Goal: Task Accomplishment & Management: Use online tool/utility

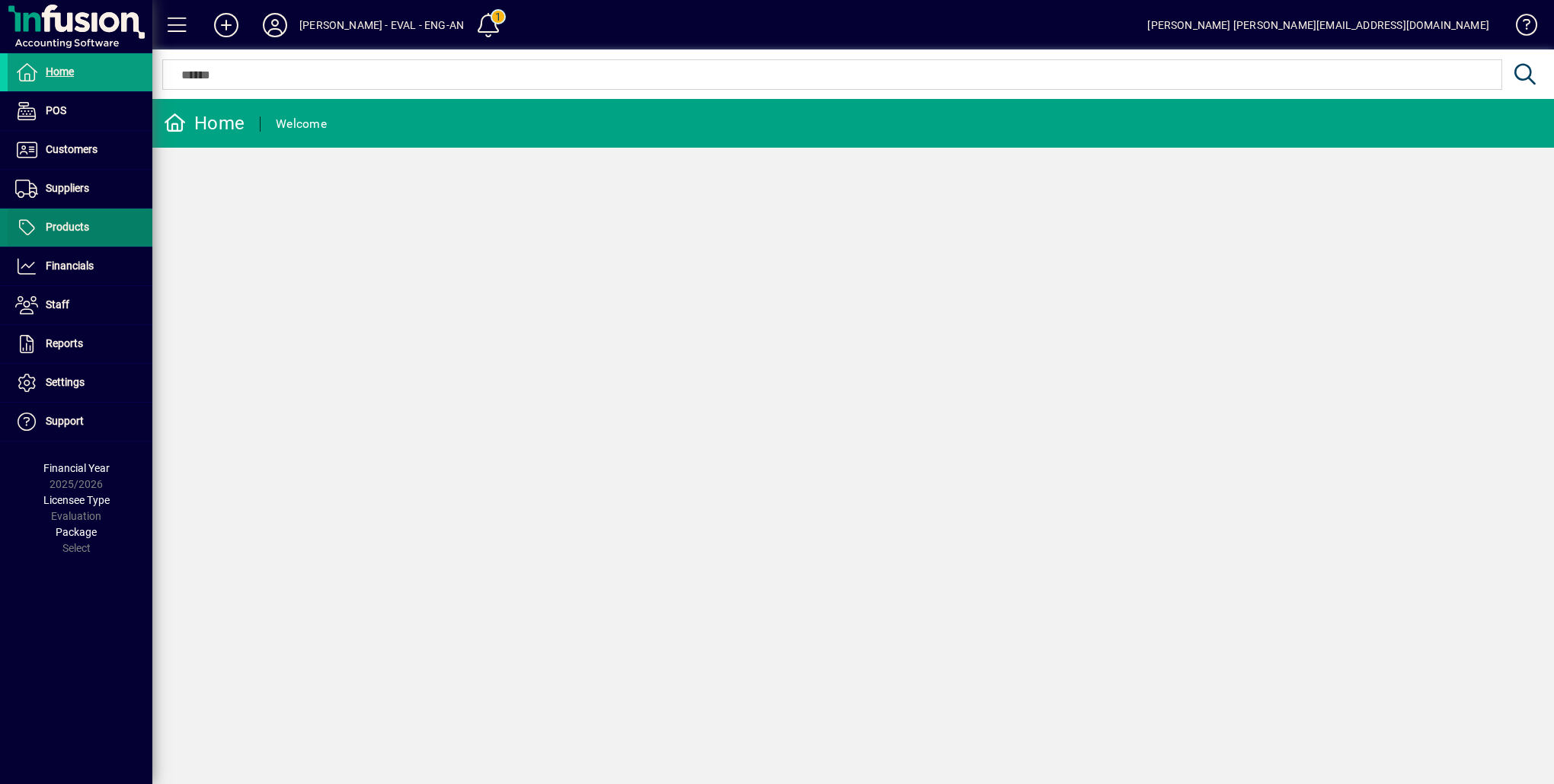
click at [77, 224] on span "Products" at bounding box center [67, 227] width 44 height 12
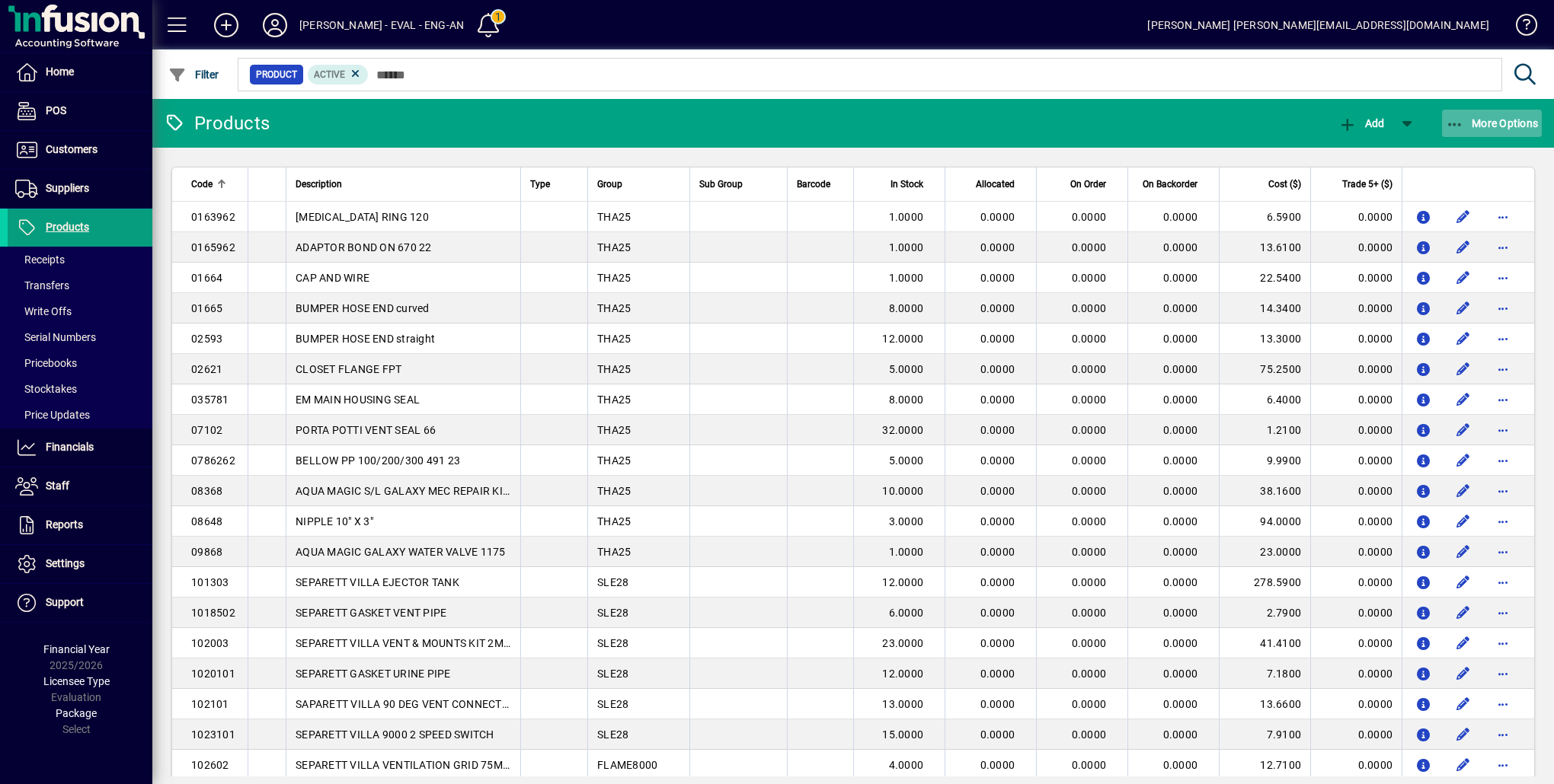
click at [1485, 124] on span "More Options" at bounding box center [1492, 123] width 93 height 12
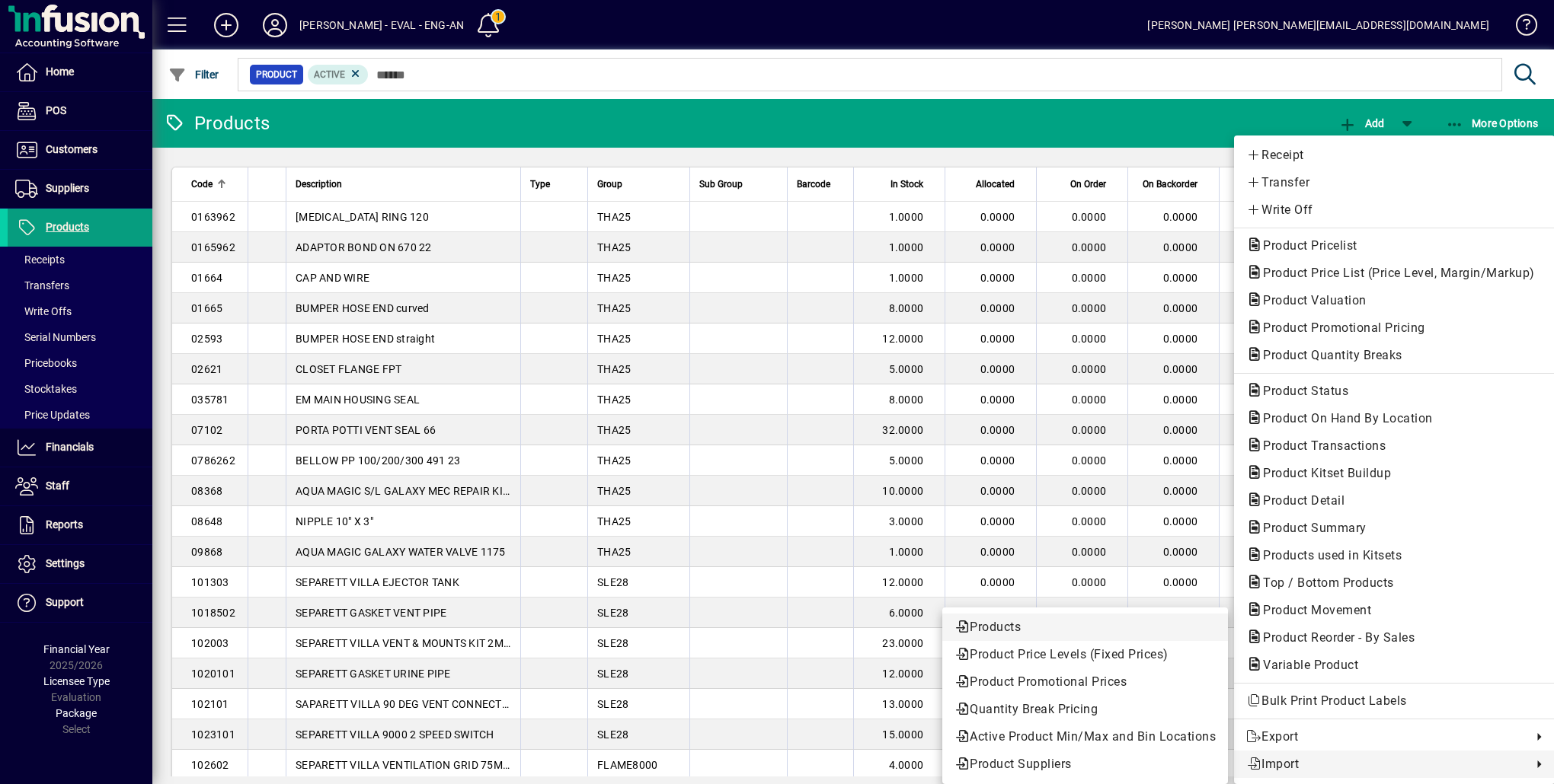
click at [1039, 627] on span "Products" at bounding box center [1085, 627] width 261 height 18
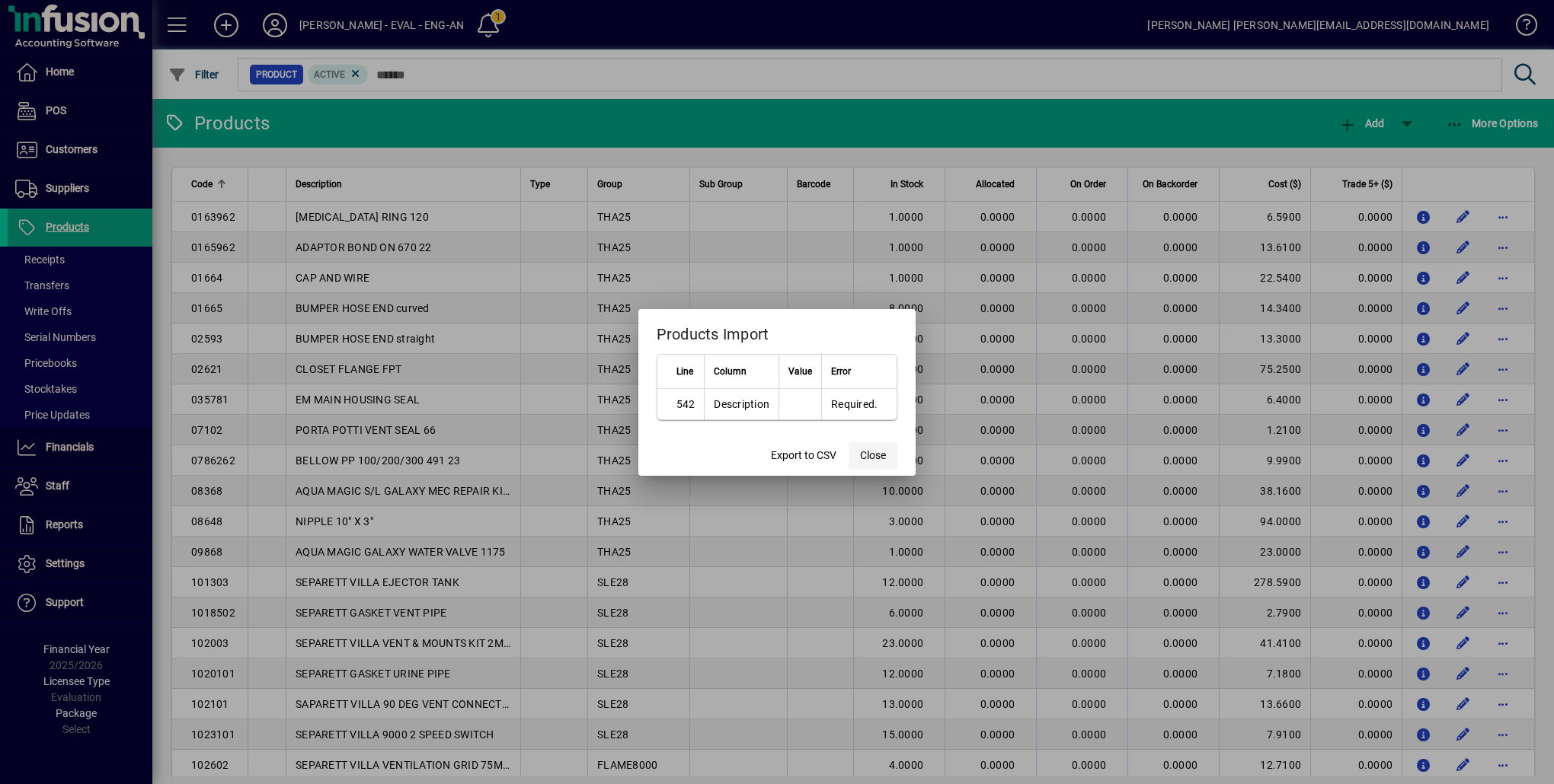
click at [863, 455] on span "Close" at bounding box center [873, 456] width 26 height 16
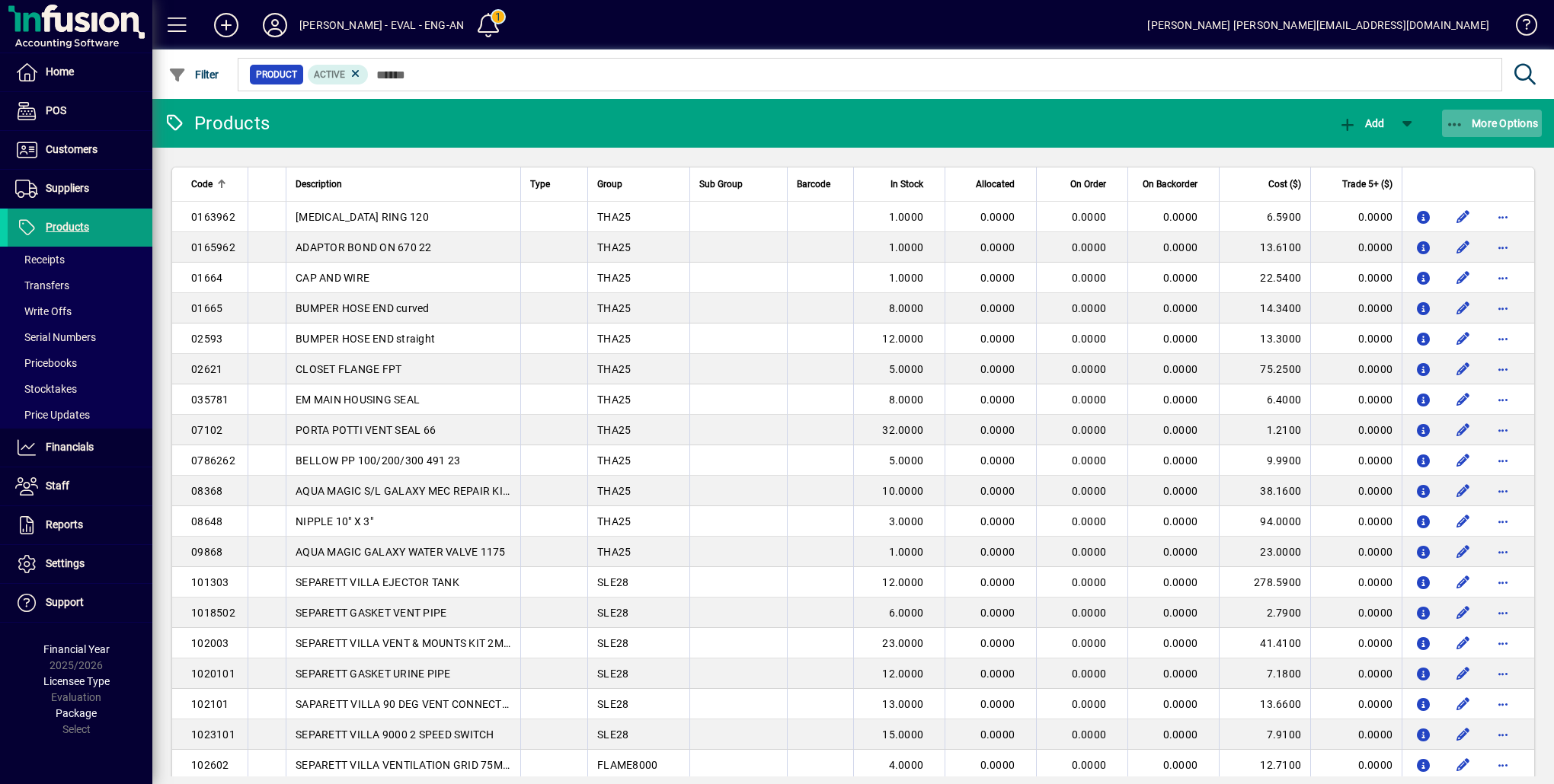
click at [1460, 119] on icon "button" at bounding box center [1455, 125] width 19 height 15
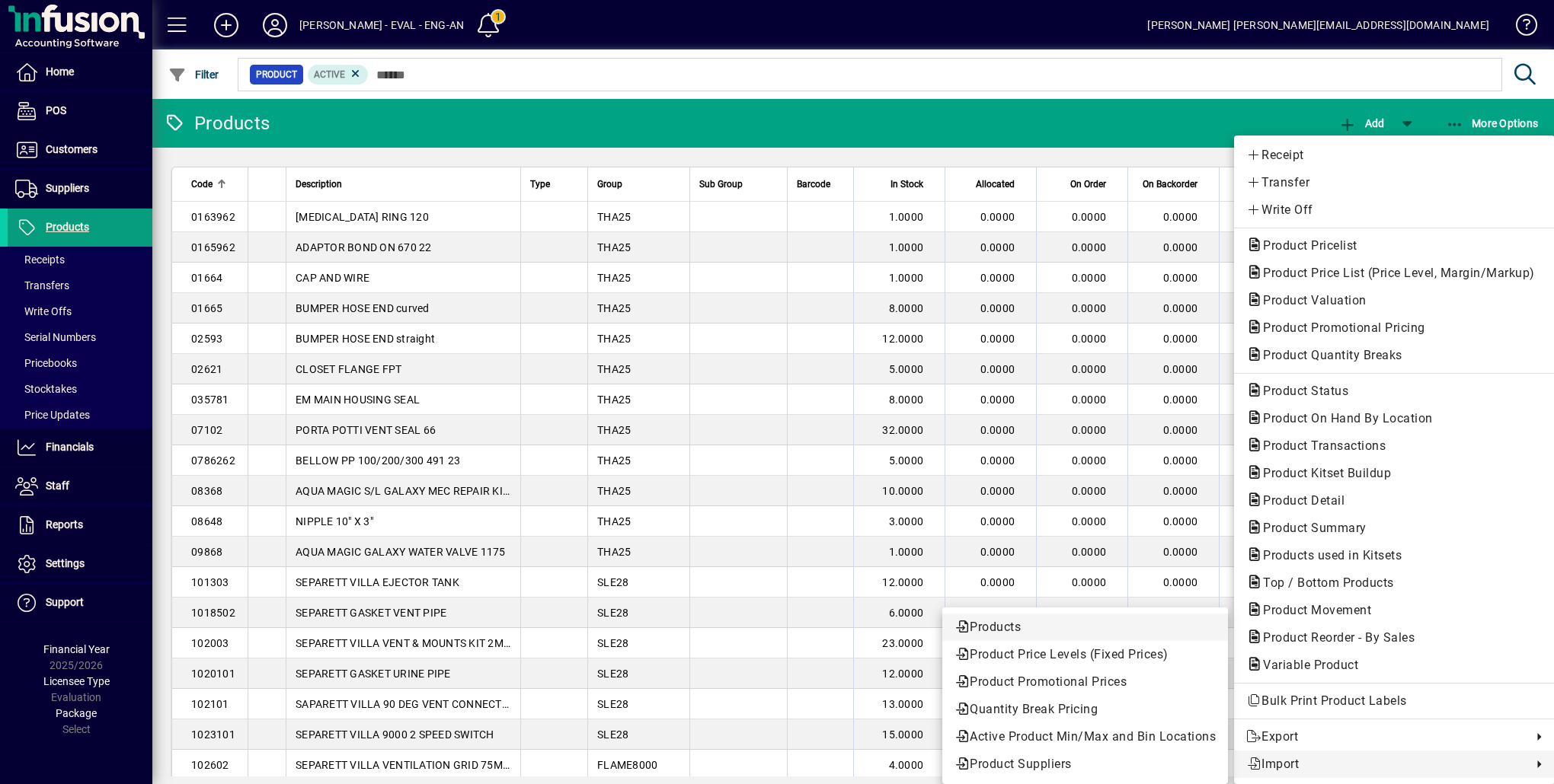
click at [1091, 626] on span "Products" at bounding box center [1085, 627] width 261 height 18
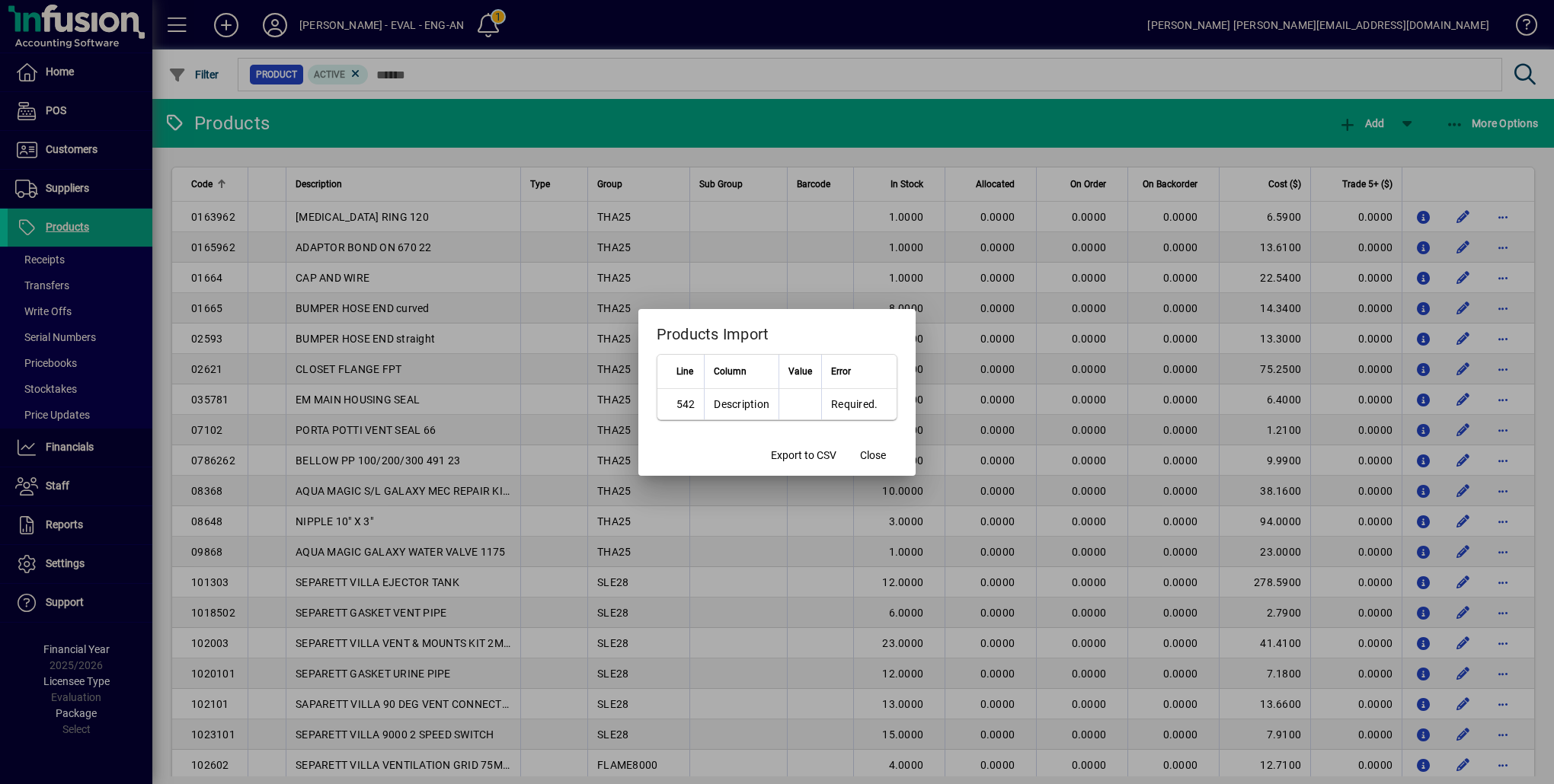
click at [852, 408] on td "Required." at bounding box center [858, 404] width 75 height 31
click at [710, 405] on td "Description" at bounding box center [741, 404] width 74 height 31
click at [876, 451] on span "Close" at bounding box center [873, 456] width 26 height 16
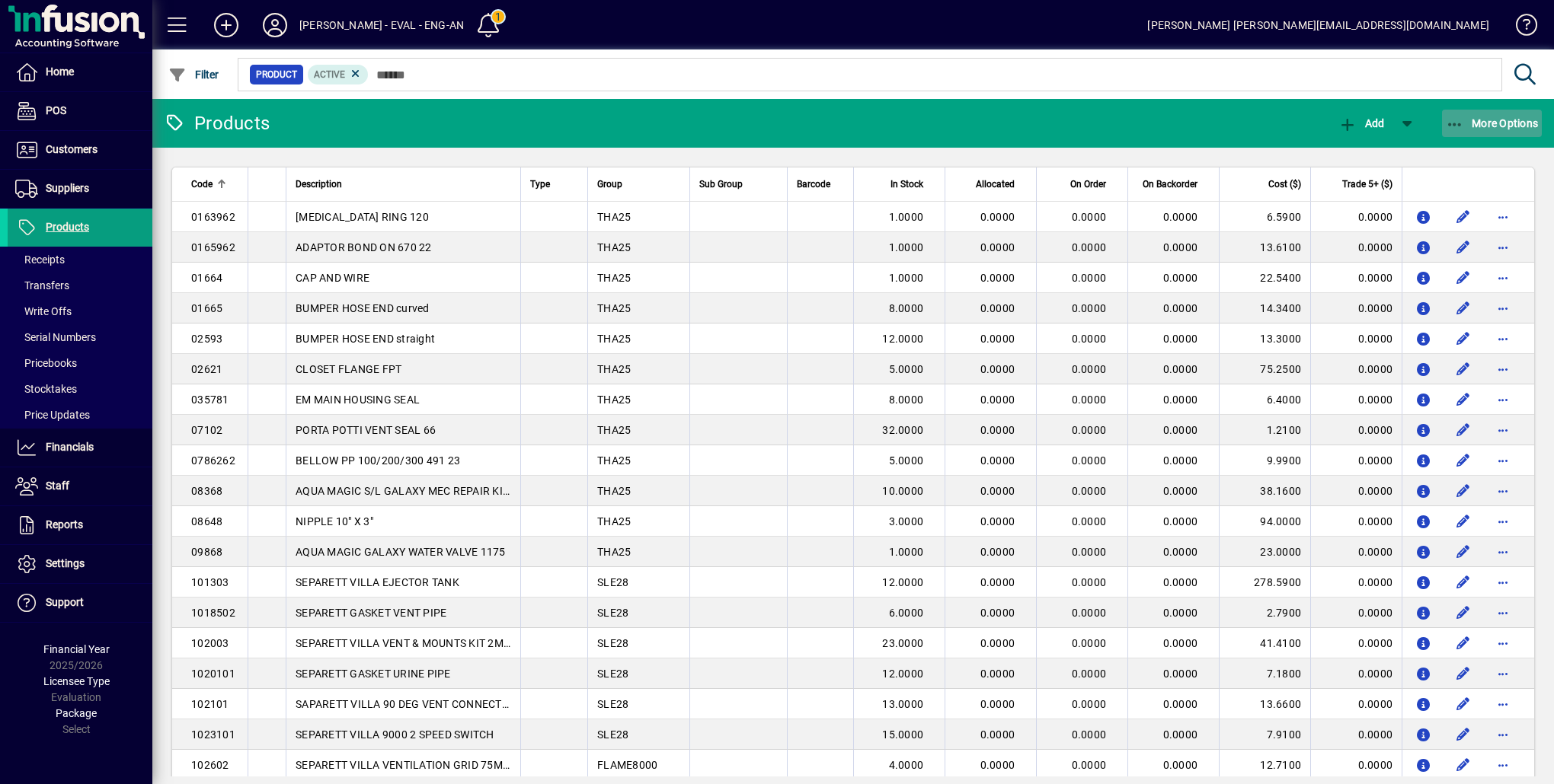
click at [1493, 130] on span "button" at bounding box center [1492, 123] width 101 height 37
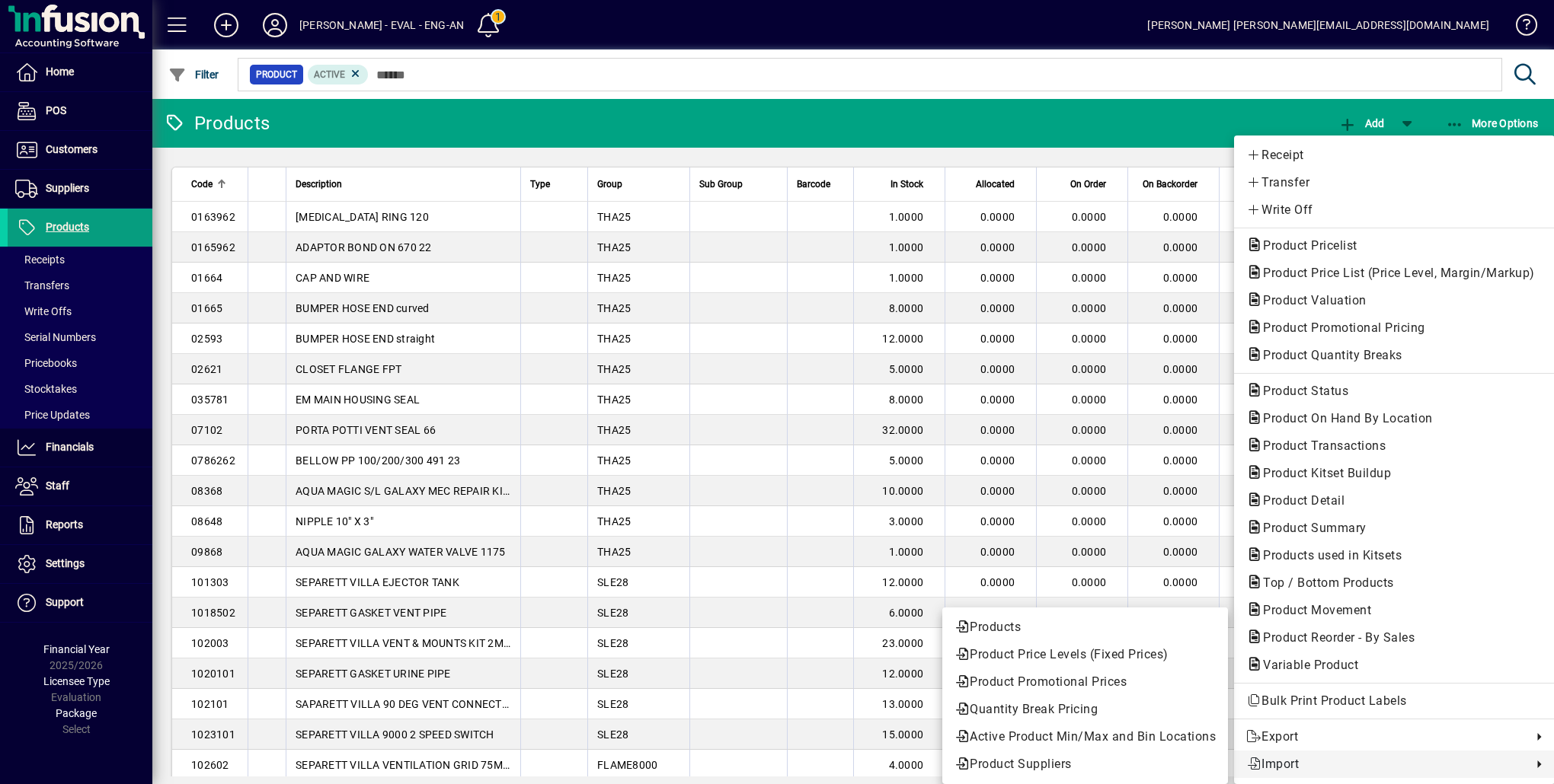
click at [1324, 764] on span "Import" at bounding box center [1385, 764] width 278 height 18
click at [1027, 617] on button "Products" at bounding box center [1085, 627] width 286 height 27
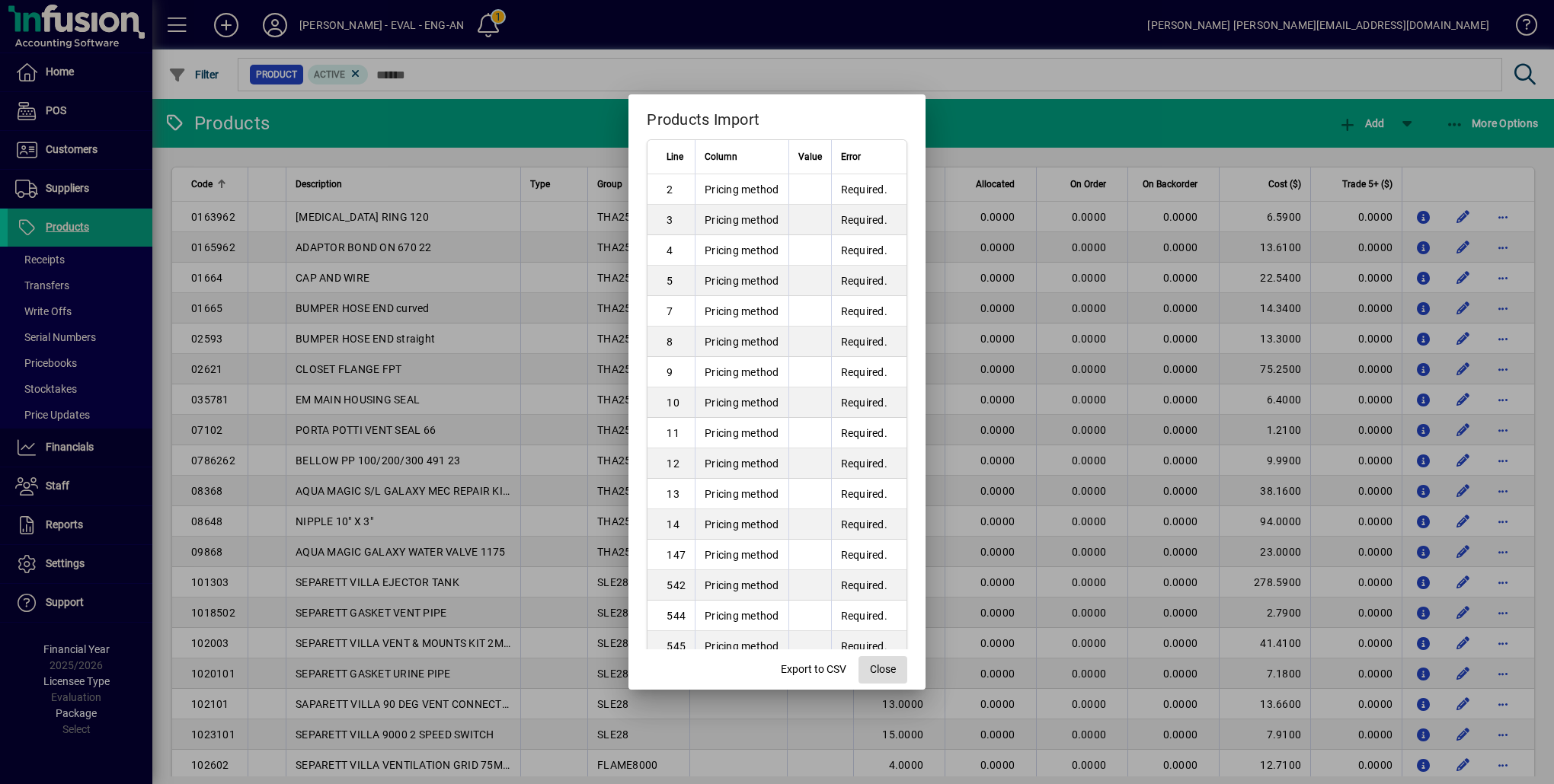
click at [890, 665] on span "Close" at bounding box center [882, 670] width 26 height 16
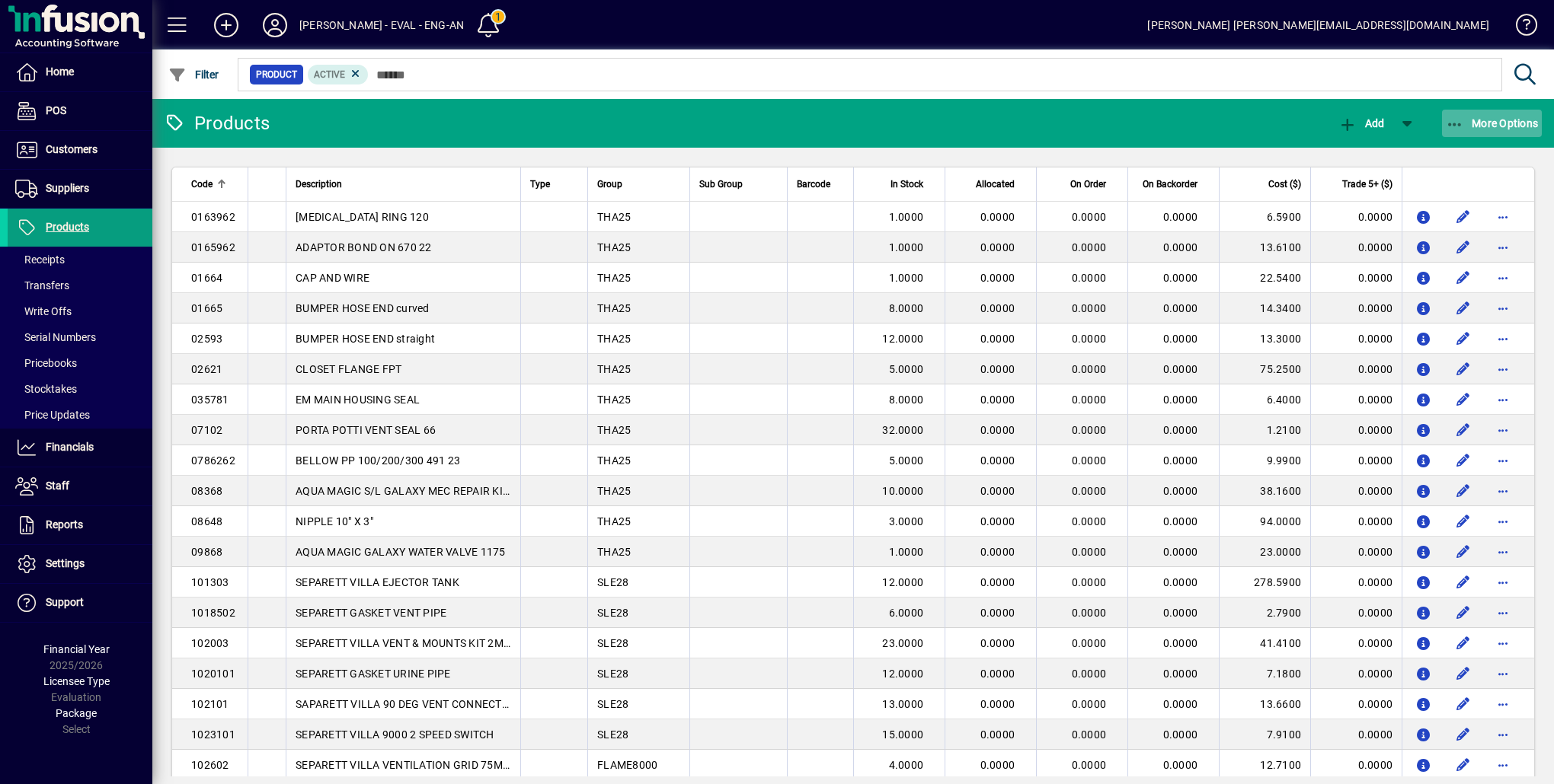
click at [1481, 127] on span "More Options" at bounding box center [1492, 123] width 93 height 12
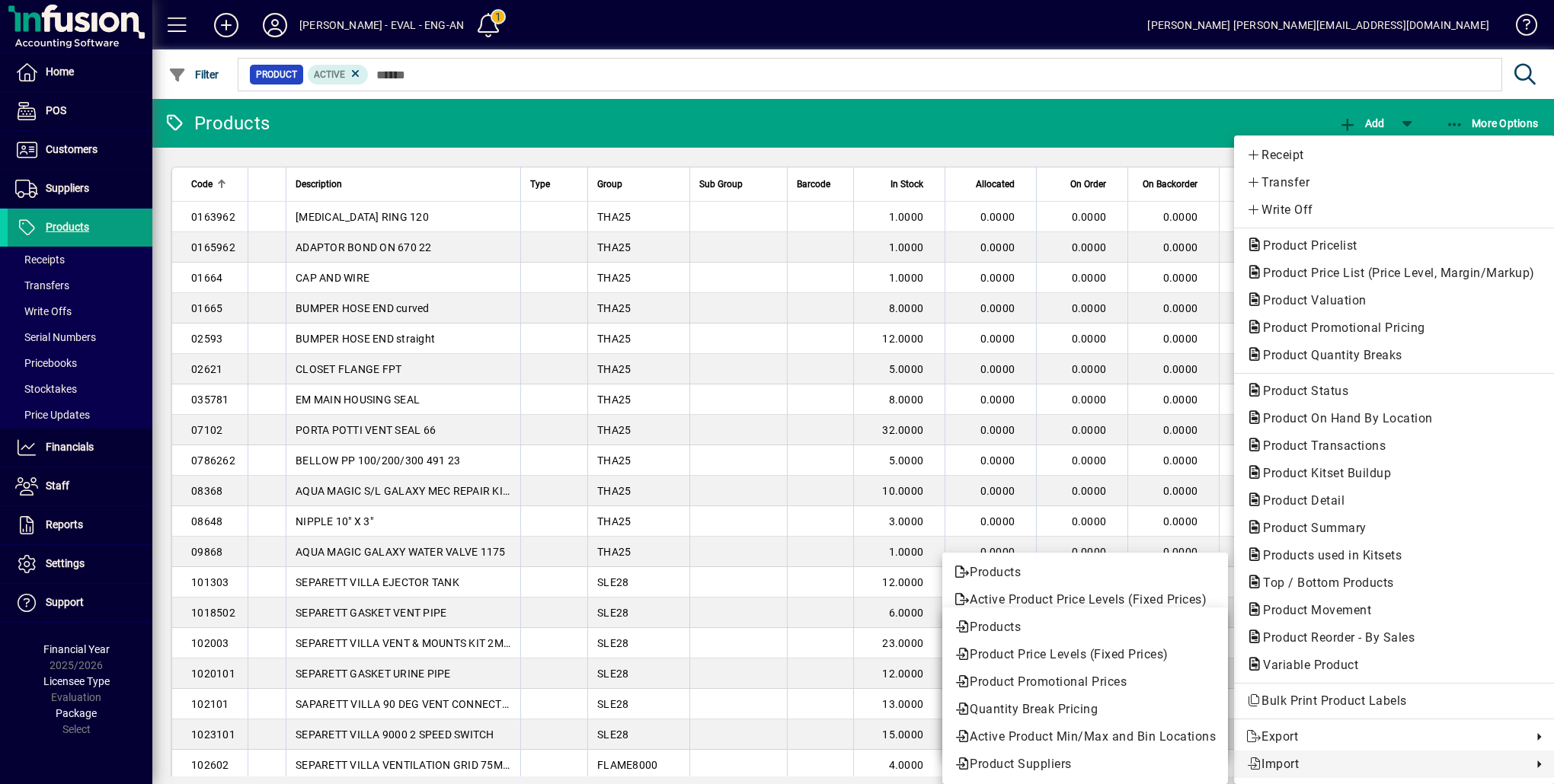
click at [1310, 767] on span "Import" at bounding box center [1385, 764] width 278 height 18
click at [1070, 630] on span "Products" at bounding box center [1085, 627] width 261 height 18
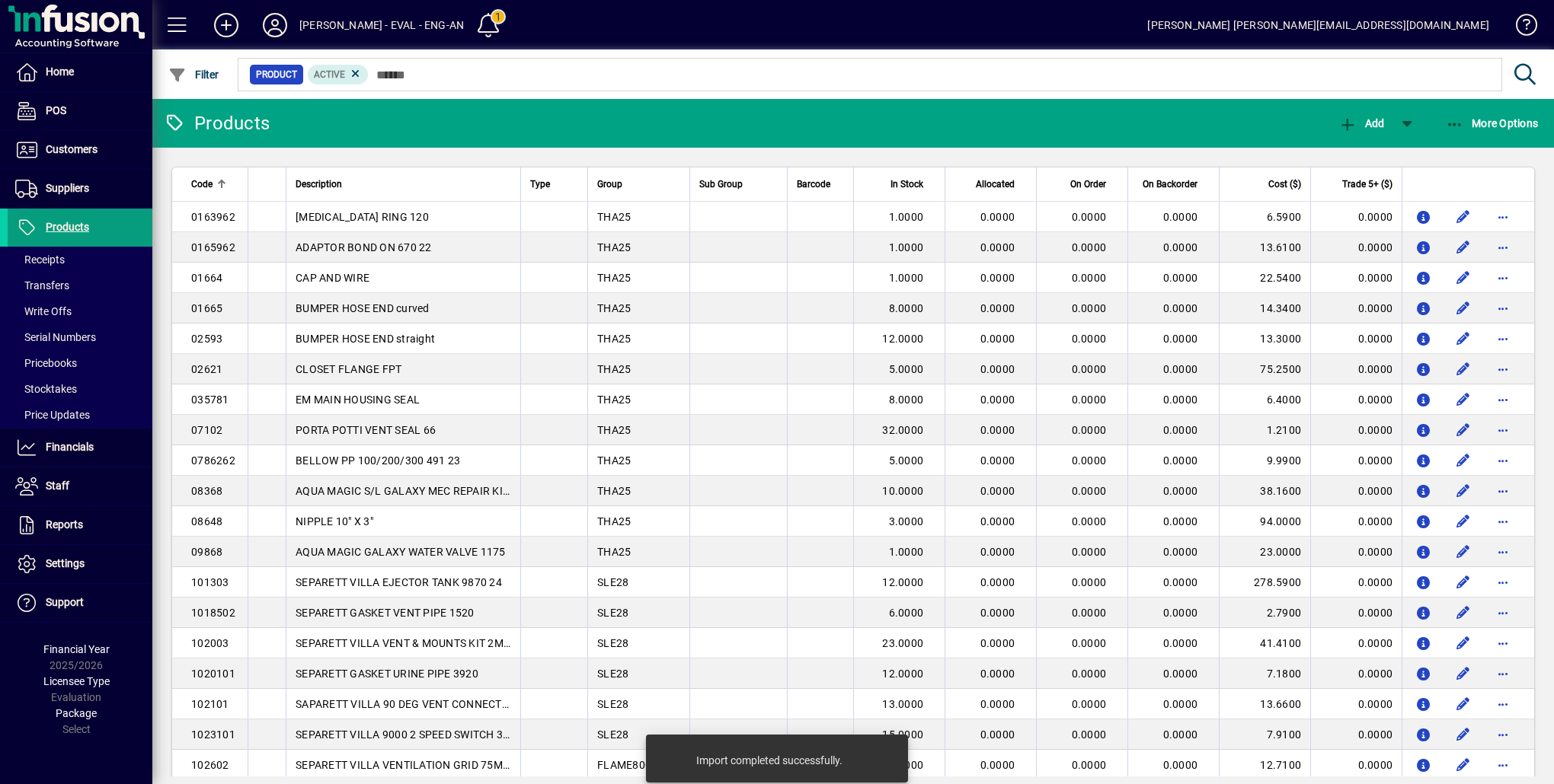
click at [1405, 55] on div at bounding box center [936, 58] width 1401 height 17
click at [202, 74] on span "Filter" at bounding box center [194, 74] width 51 height 12
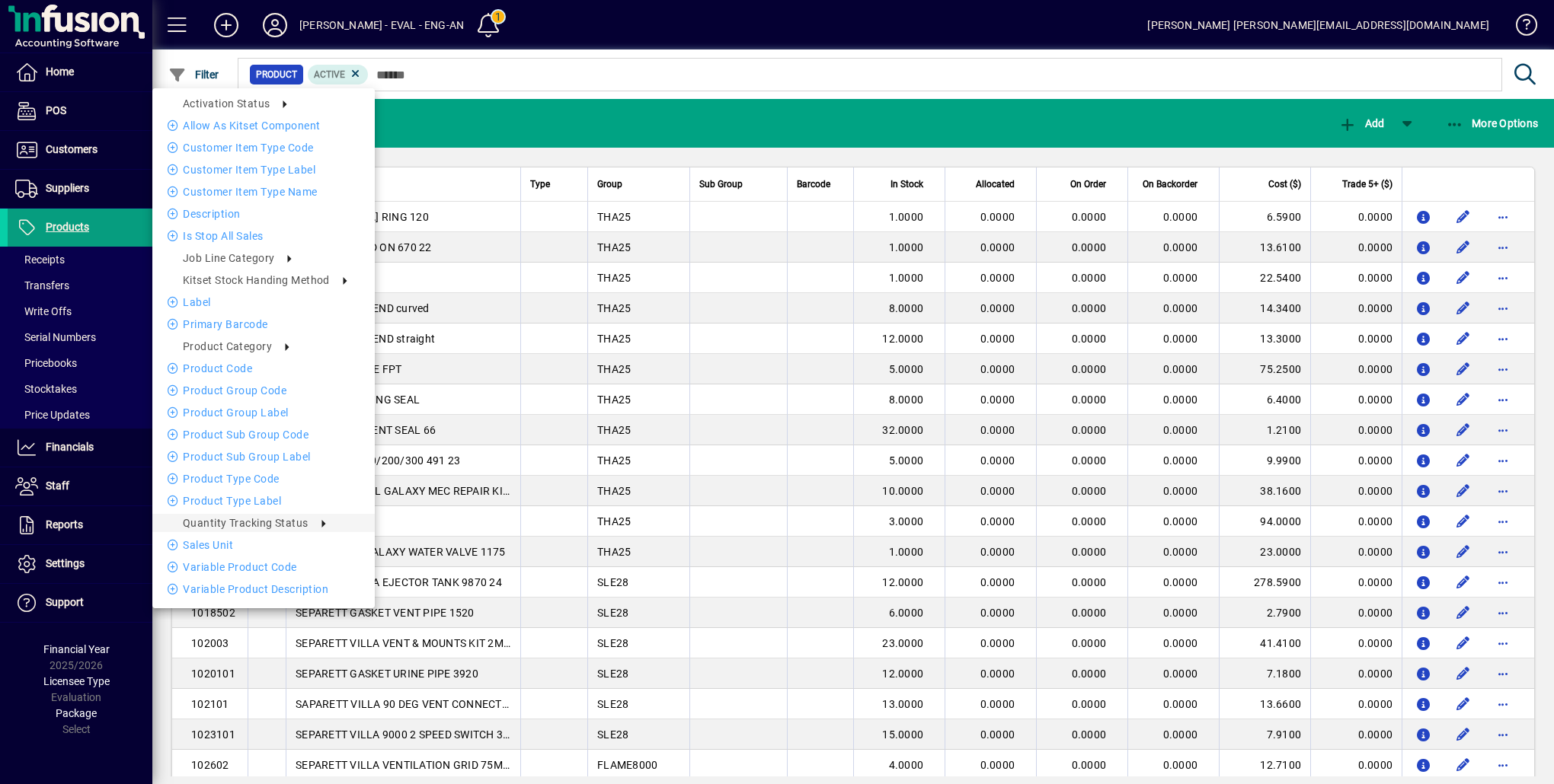
click at [603, 125] on div at bounding box center [777, 392] width 1554 height 784
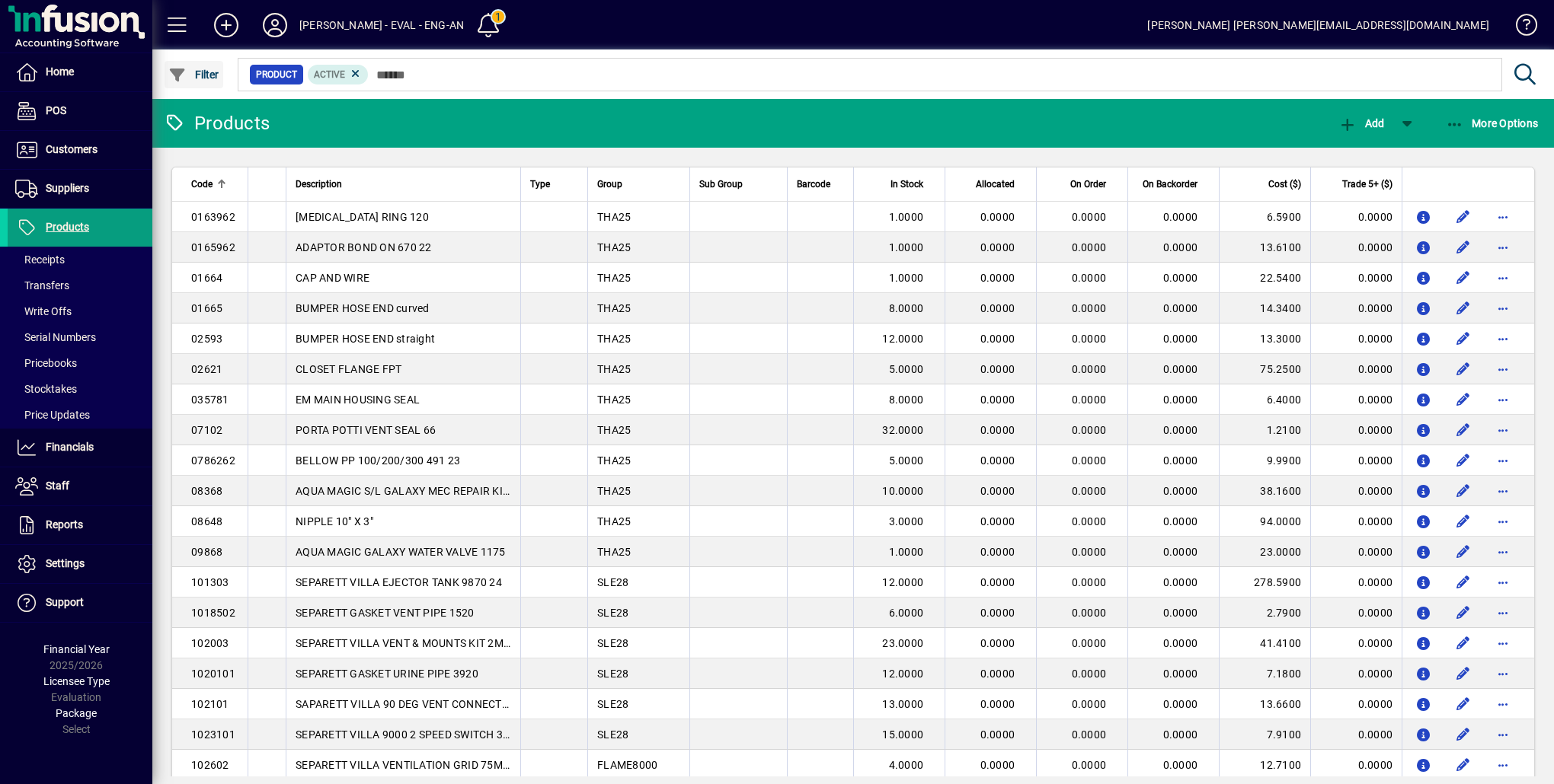
click at [186, 74] on icon "button" at bounding box center [178, 75] width 19 height 15
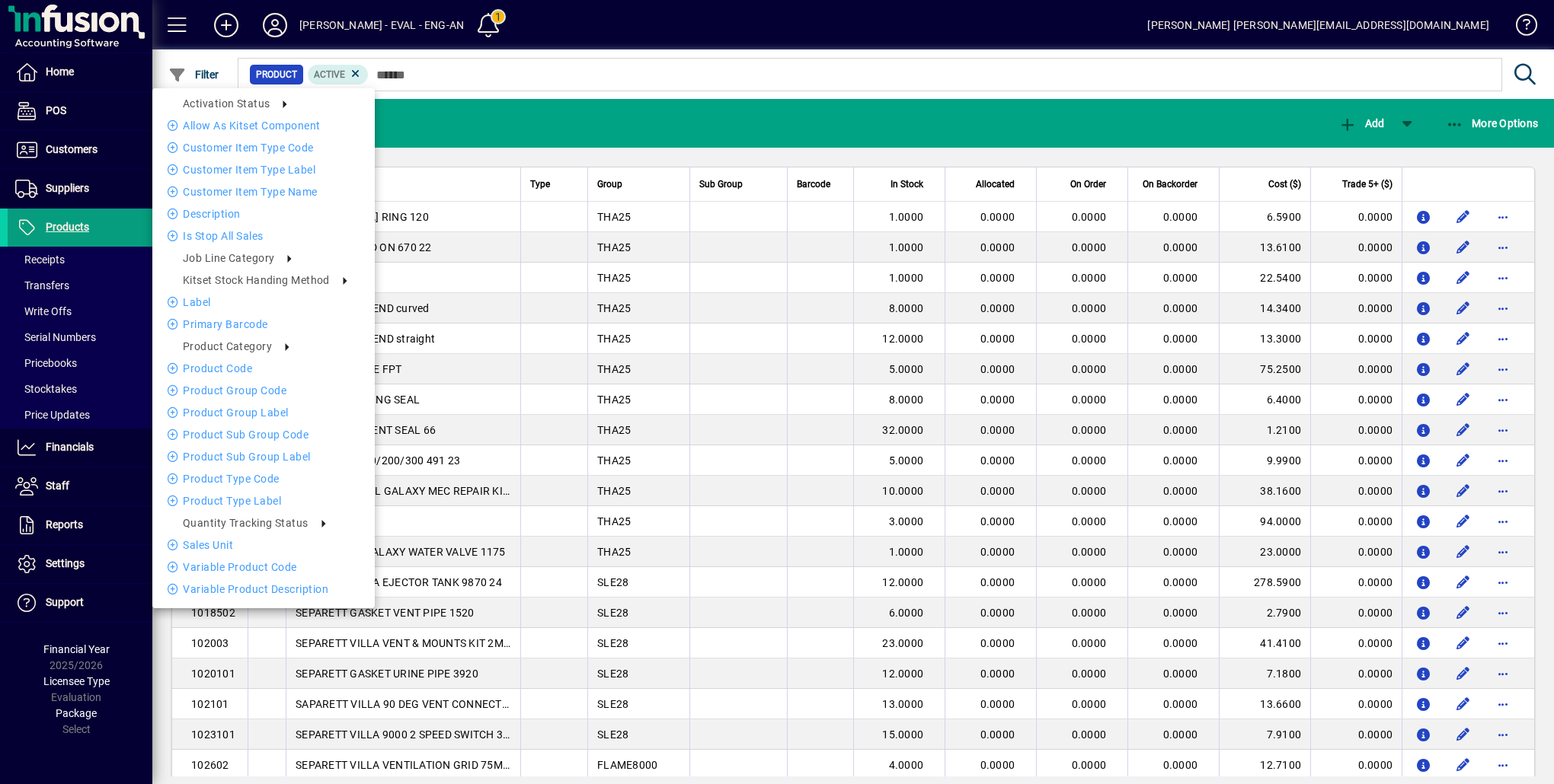
click at [869, 110] on div at bounding box center [777, 392] width 1554 height 784
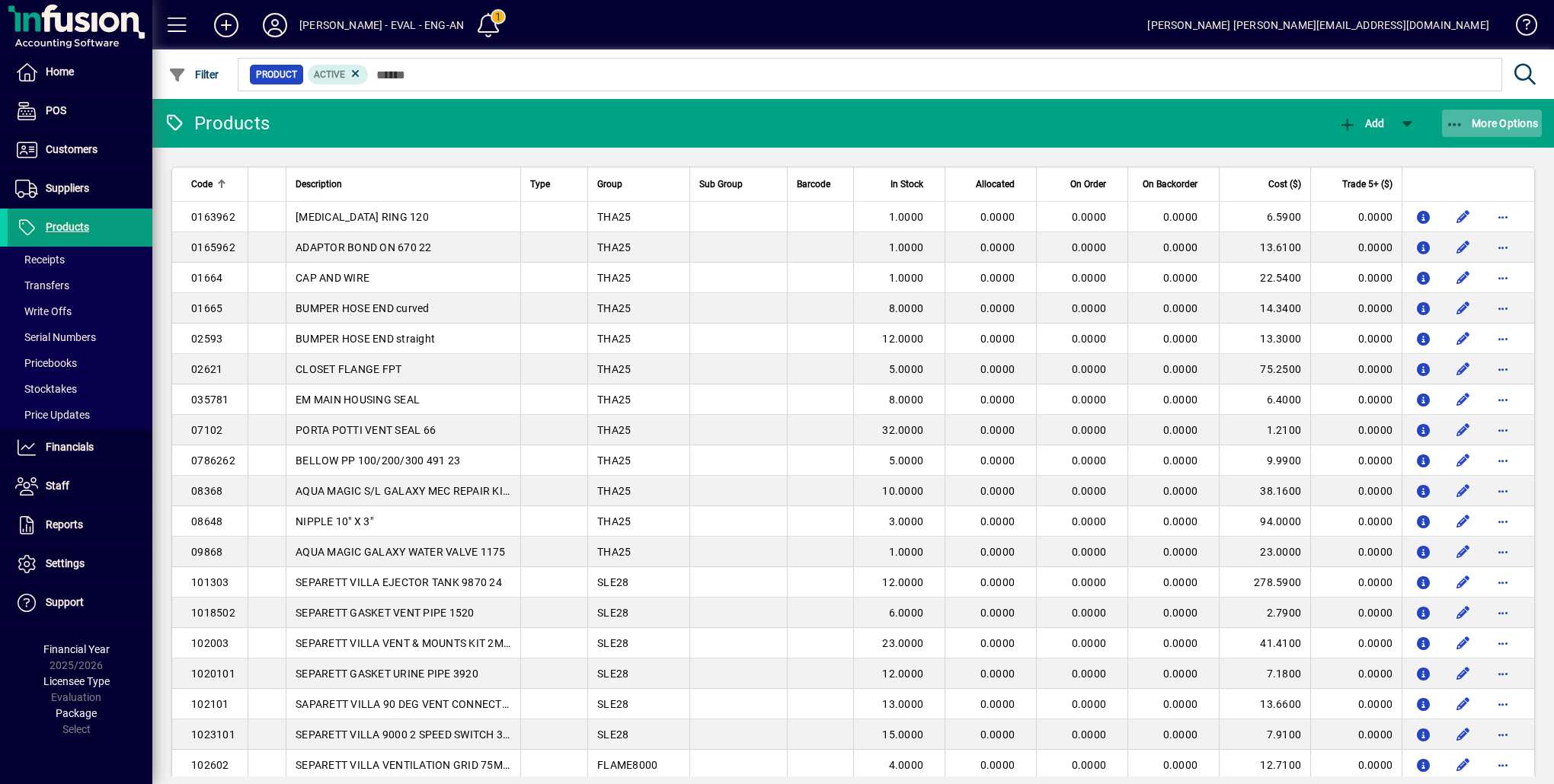
click at [1481, 115] on span "button" at bounding box center [1492, 123] width 101 height 37
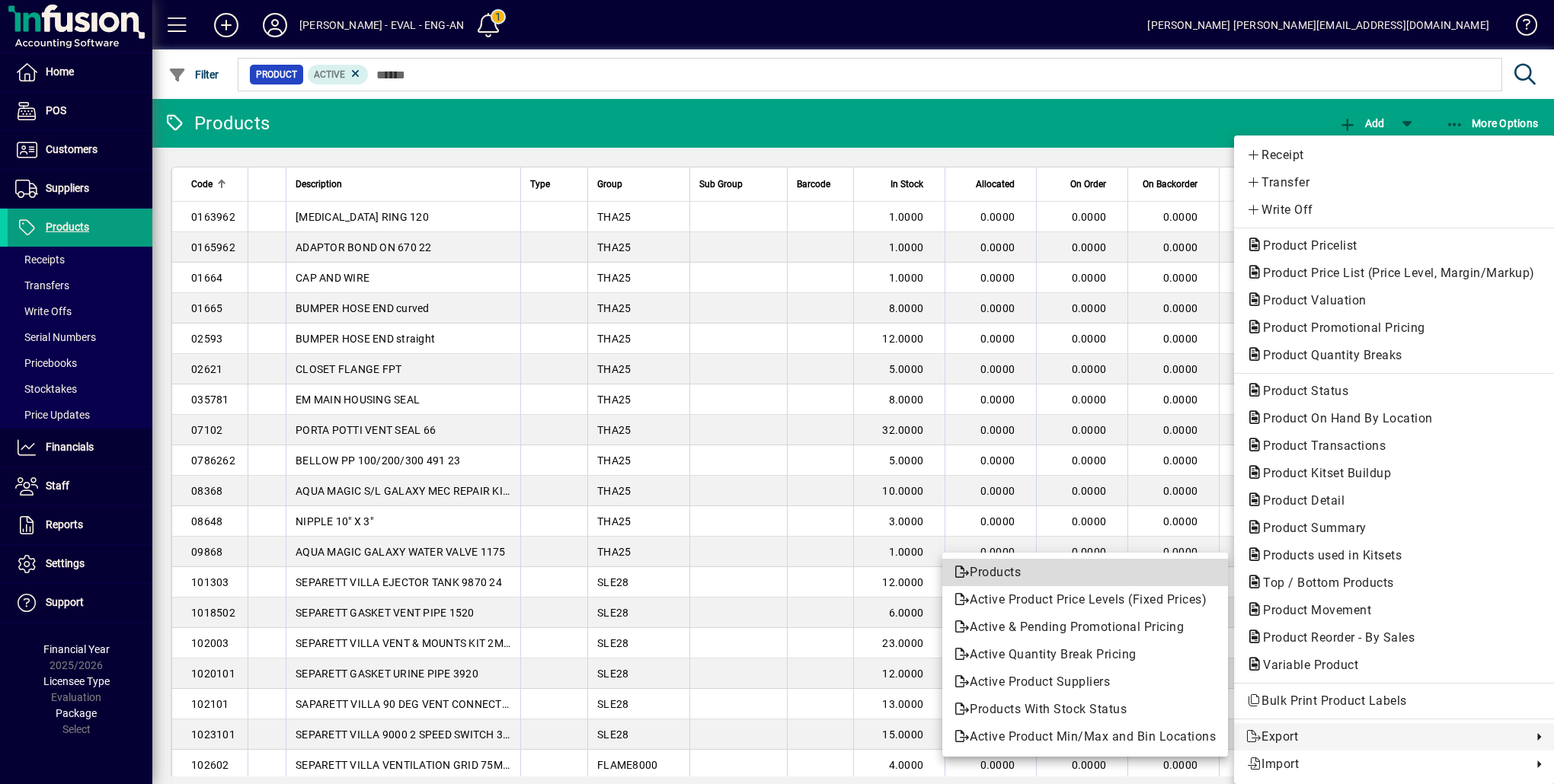
click at [1061, 566] on span "Products" at bounding box center [1085, 572] width 261 height 18
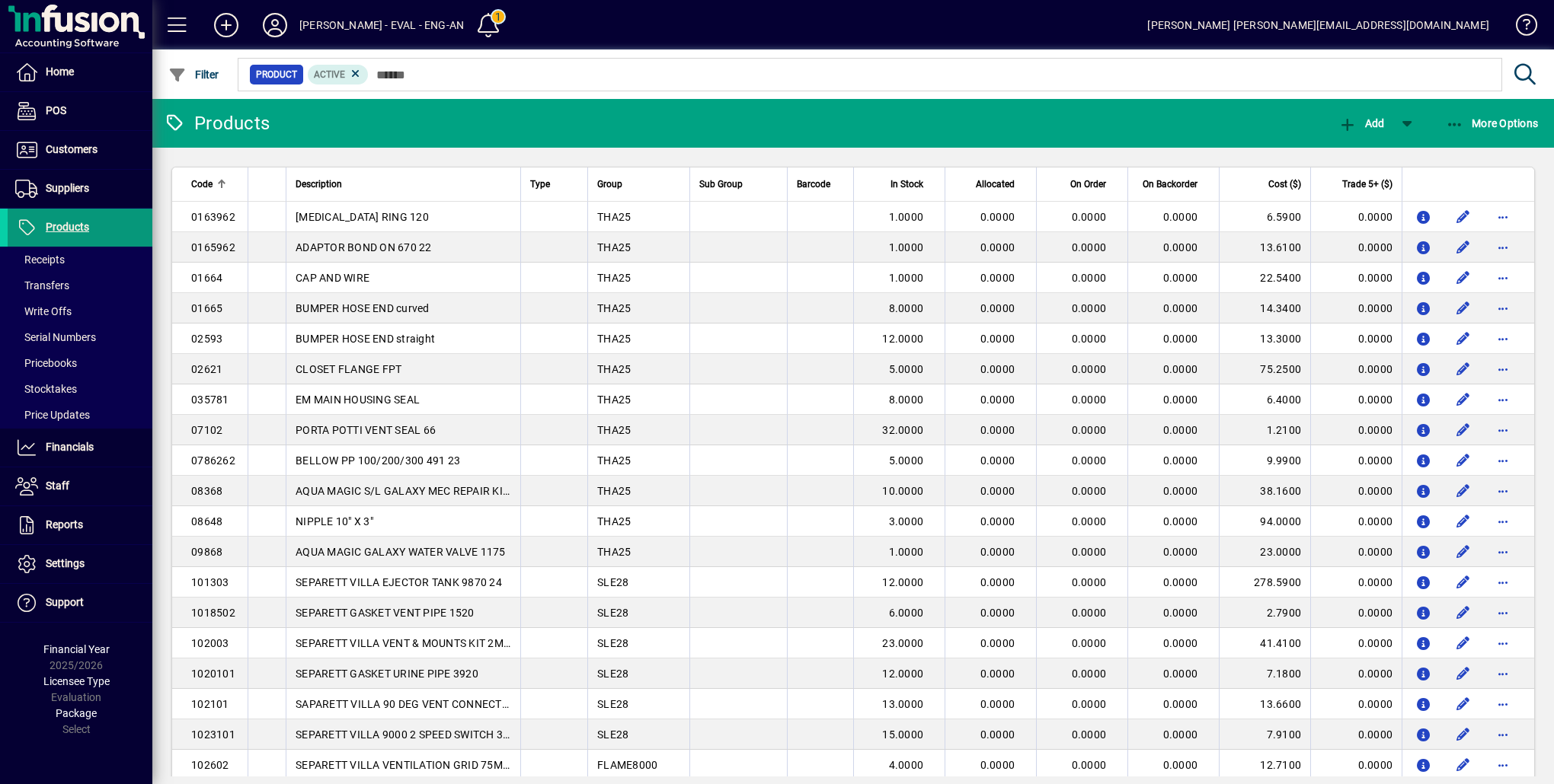
click at [55, 226] on span "Products" at bounding box center [67, 227] width 44 height 12
click at [421, 27] on div "Lewis Gray - EVAL - ENG-AN" at bounding box center [381, 25] width 165 height 25
click at [471, 20] on span at bounding box center [489, 25] width 37 height 37
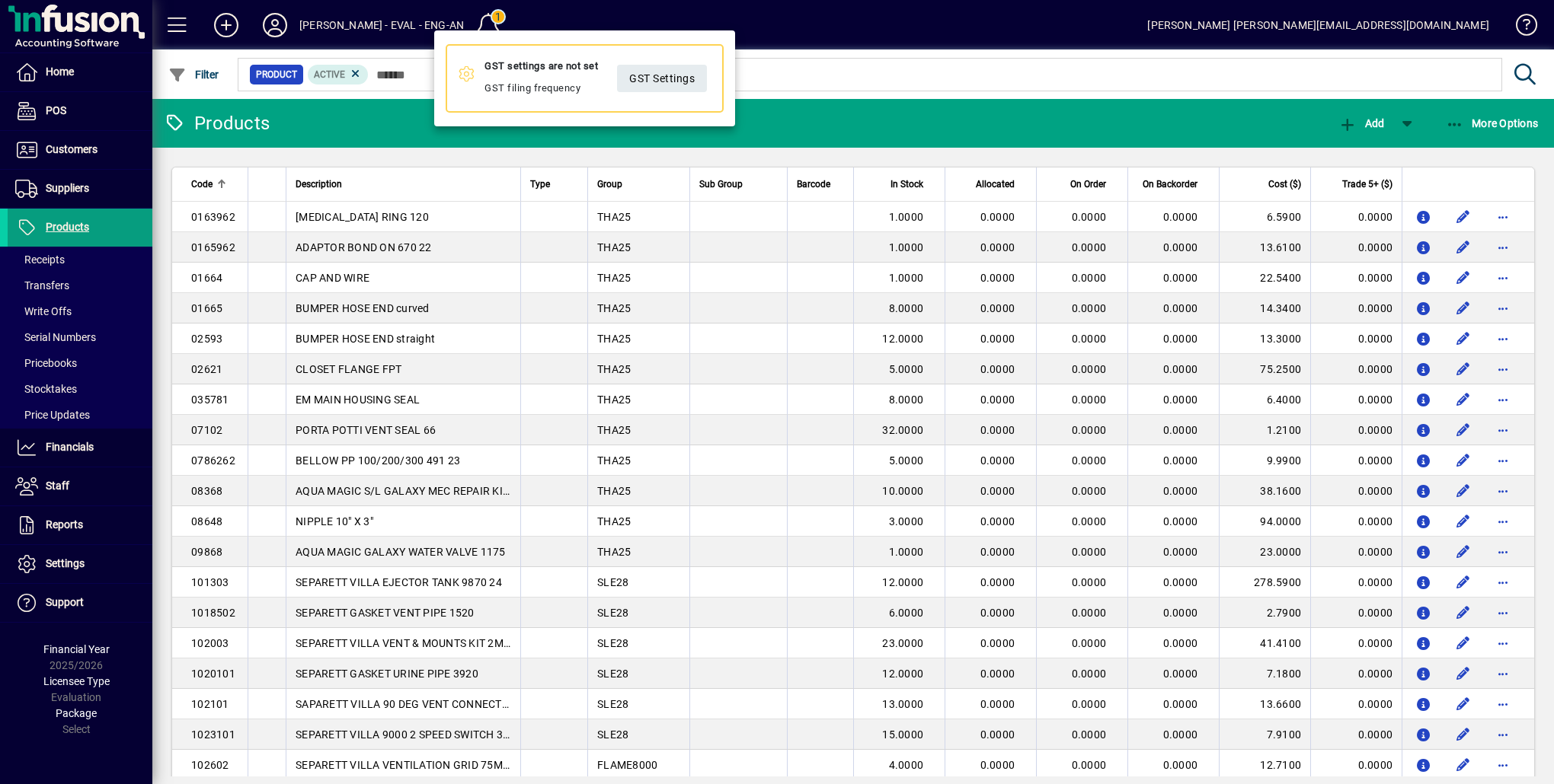
click at [371, 38] on div at bounding box center [777, 392] width 1554 height 784
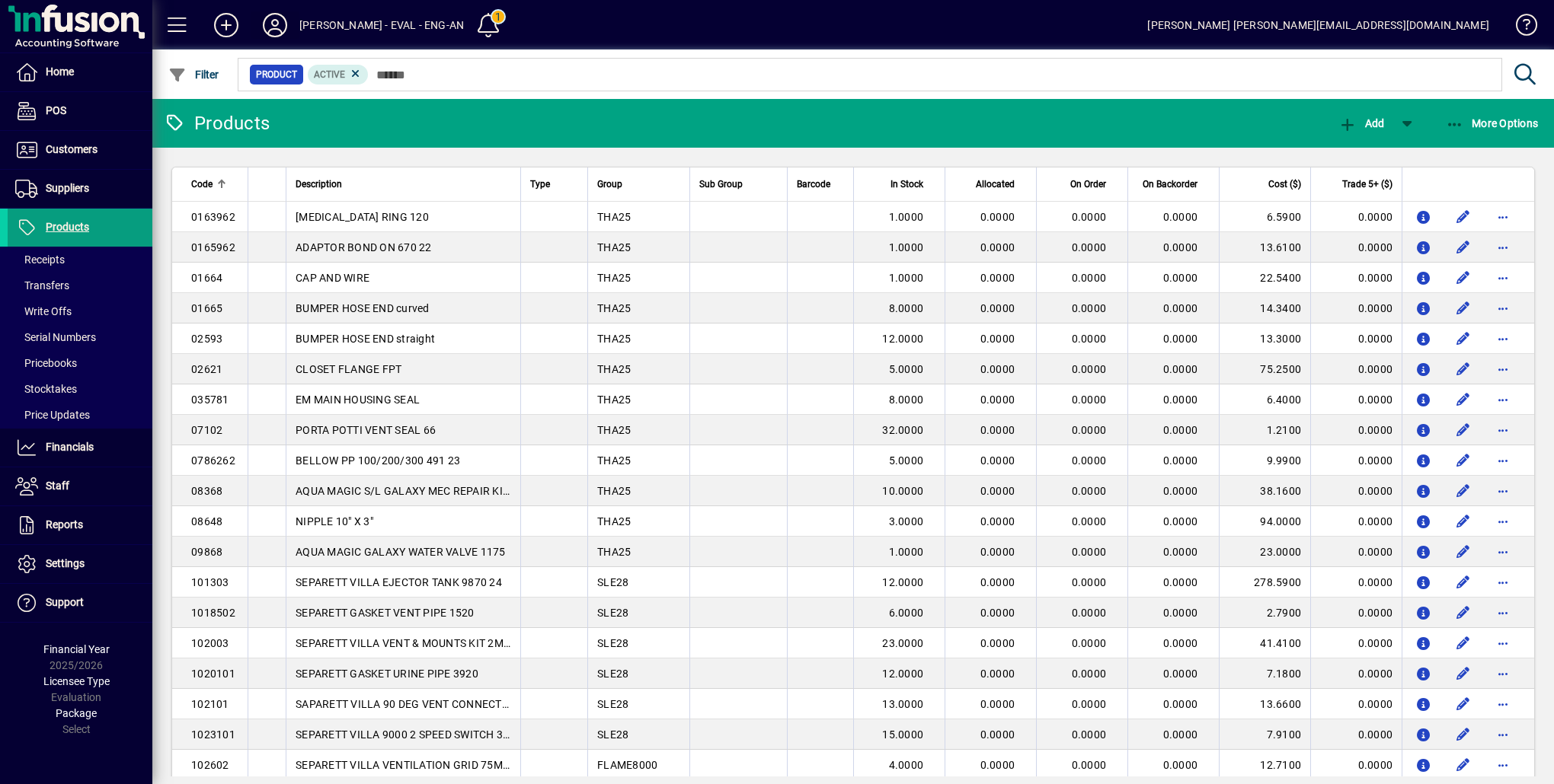
click at [286, 26] on icon at bounding box center [275, 25] width 31 height 25
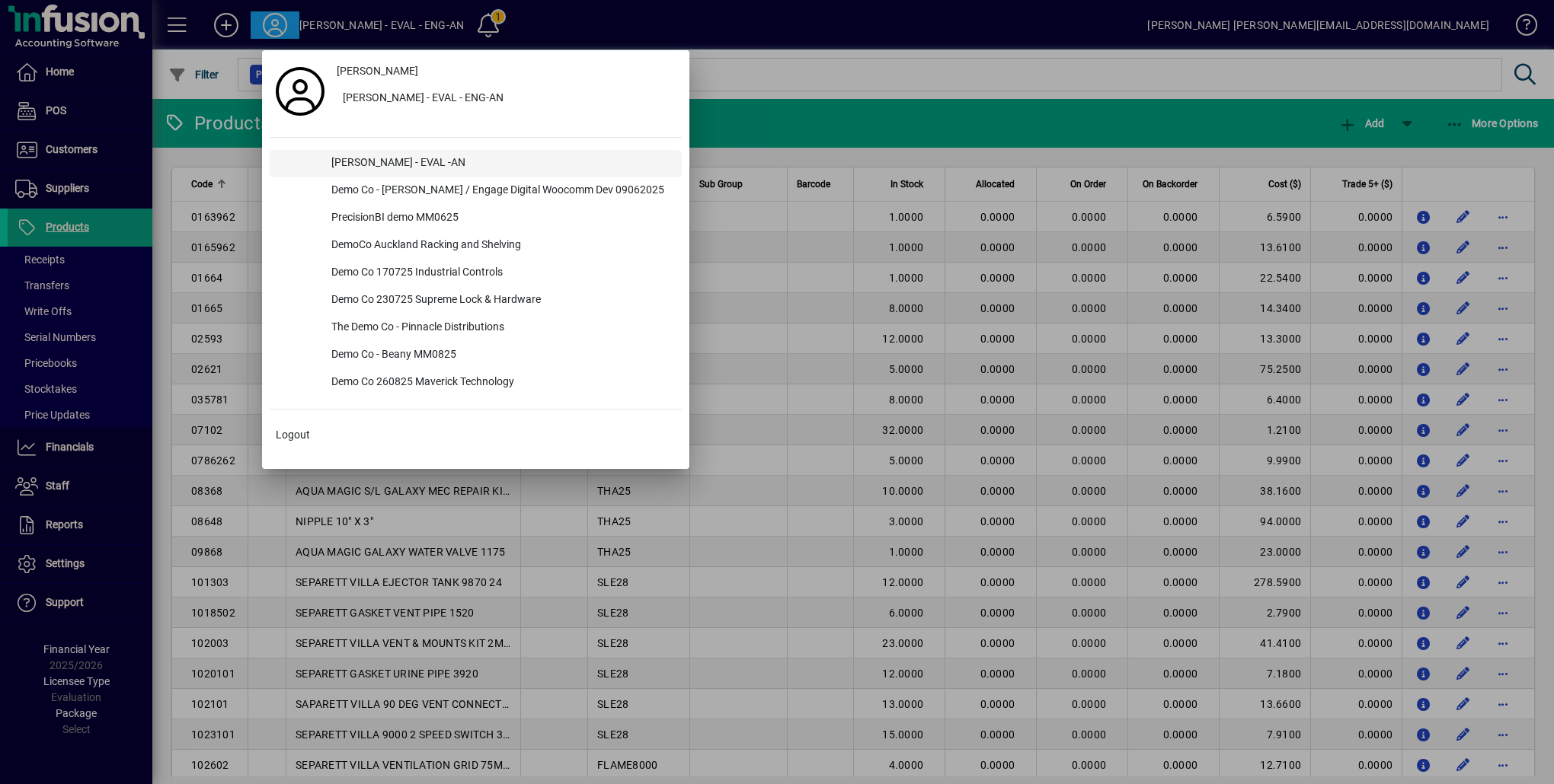
click at [392, 162] on div "[PERSON_NAME] - EVAL -AN" at bounding box center [500, 164] width 363 height 27
